Goal: Check status: Check status

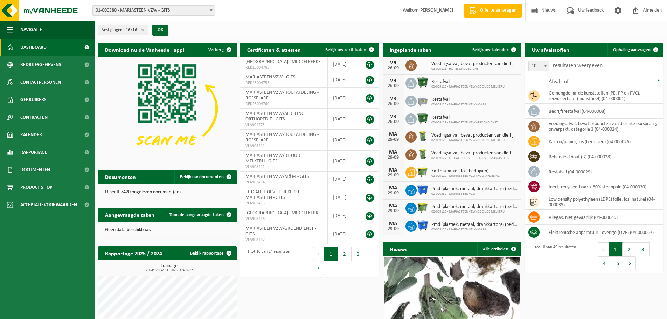
click at [146, 28] on b "submit" at bounding box center [145, 30] width 6 height 10
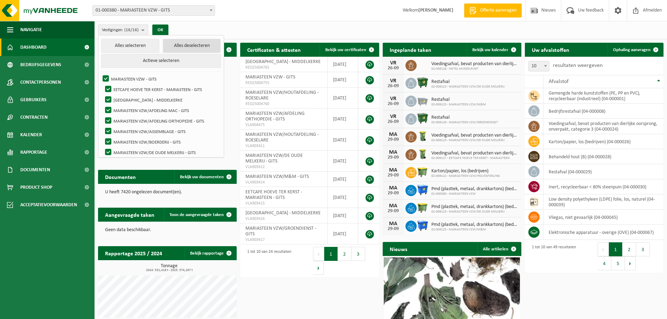
click at [171, 45] on button "Alles deselecteren" at bounding box center [192, 46] width 58 height 14
checkbox input "false"
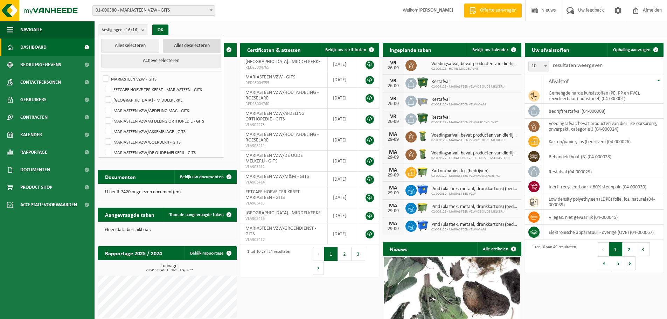
checkbox input "false"
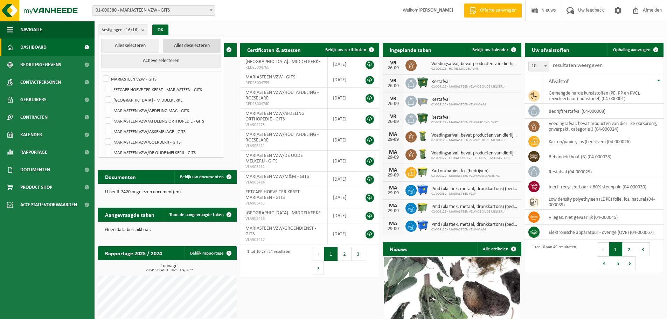
checkbox input "false"
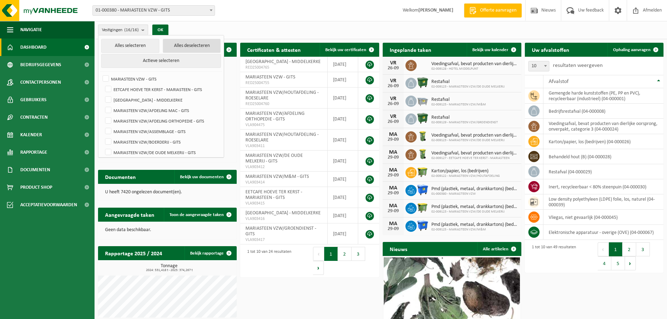
checkbox input "false"
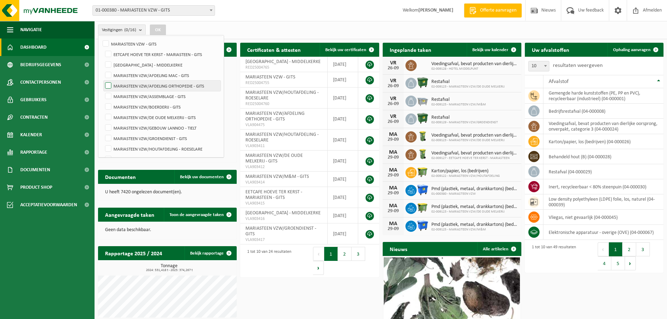
scroll to position [70, 0]
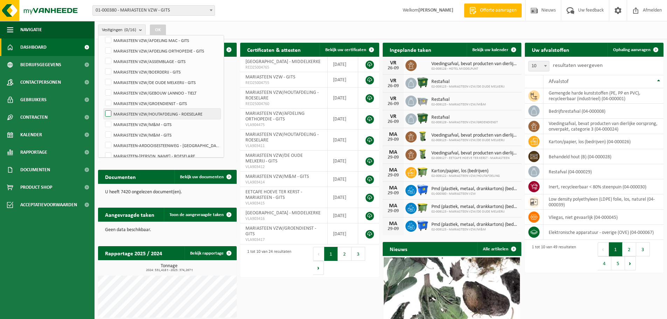
click at [166, 111] on label "MARIASTEEN VZW/HOUTAFDELING - ROESELARE" at bounding box center [162, 114] width 117 height 11
click at [103, 109] on input "MARIASTEEN VZW/HOUTAFDELING - ROESELARE" at bounding box center [102, 108] width 0 height 0
checkbox input "true"
click at [161, 27] on button "OK" at bounding box center [158, 30] width 16 height 11
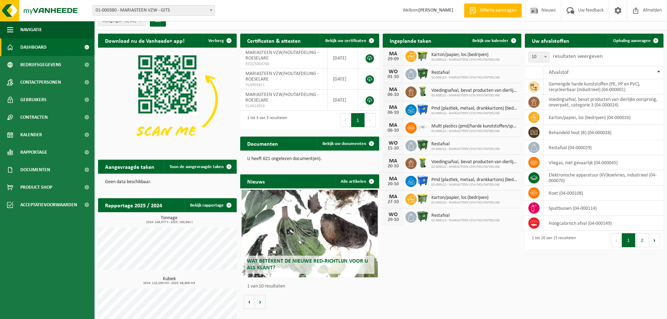
scroll to position [0, 0]
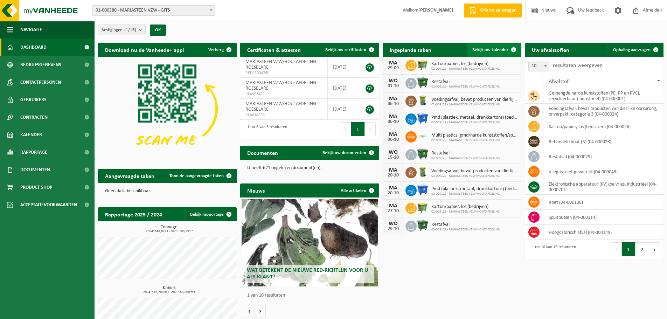
click at [495, 51] on span "Bekijk uw kalender" at bounding box center [491, 50] width 36 height 5
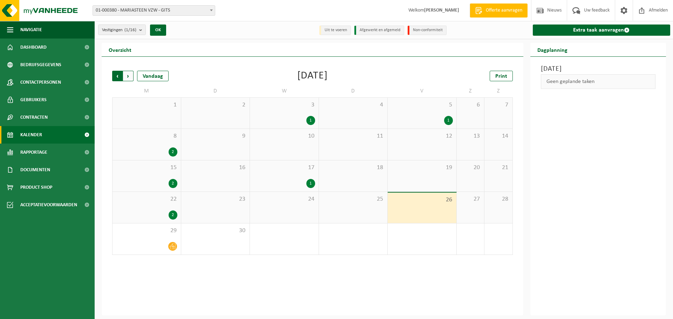
click at [129, 77] on span "Volgende" at bounding box center [128, 76] width 11 height 11
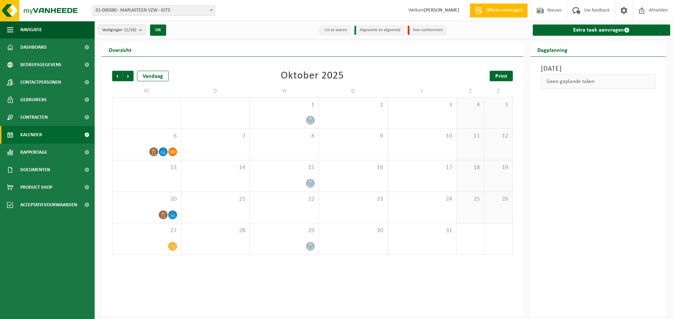
click at [505, 74] on span "Print" at bounding box center [501, 77] width 12 height 6
click at [129, 75] on span "Volgende" at bounding box center [128, 76] width 11 height 11
click at [500, 78] on span "Print" at bounding box center [501, 77] width 12 height 6
